Goal: Find specific page/section: Find specific page/section

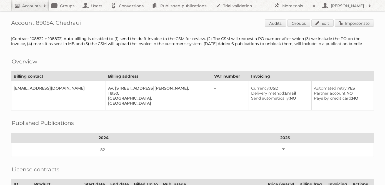
click at [26, 4] on h2 "Accounts" at bounding box center [31, 6] width 18 height 6
type input"] "easy argentina"
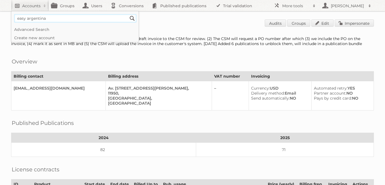
click at [128, 14] on input "Search" at bounding box center [132, 18] width 8 height 8
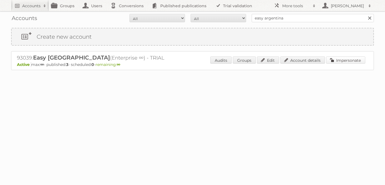
click at [347, 57] on link "Impersonate" at bounding box center [345, 59] width 39 height 7
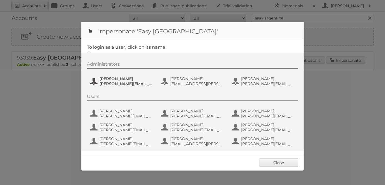
click at [128, 80] on span "[PERSON_NAME]" at bounding box center [126, 78] width 54 height 5
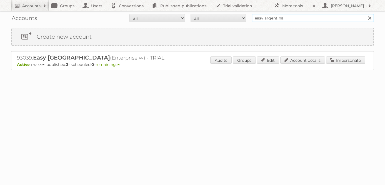
click at [283, 19] on input "easy argentina" at bounding box center [312, 18] width 122 height 8
type input "disney"
click at [365, 14] on input "Search" at bounding box center [369, 18] width 8 height 8
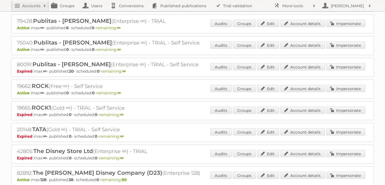
scroll to position [364, 0]
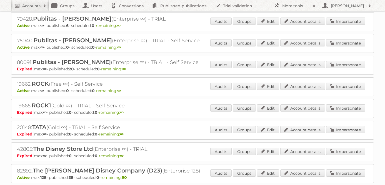
drag, startPoint x: 31, startPoint y: 166, endPoint x: 16, endPoint y: 166, distance: 15.0
click at [16, 166] on div "82892: The Walt Disney Company (D23) (Enterprise 128) Active max: 128 - publish…" at bounding box center [192, 173] width 362 height 19
copy h2 "82892"
